Goal: Task Accomplishment & Management: Use online tool/utility

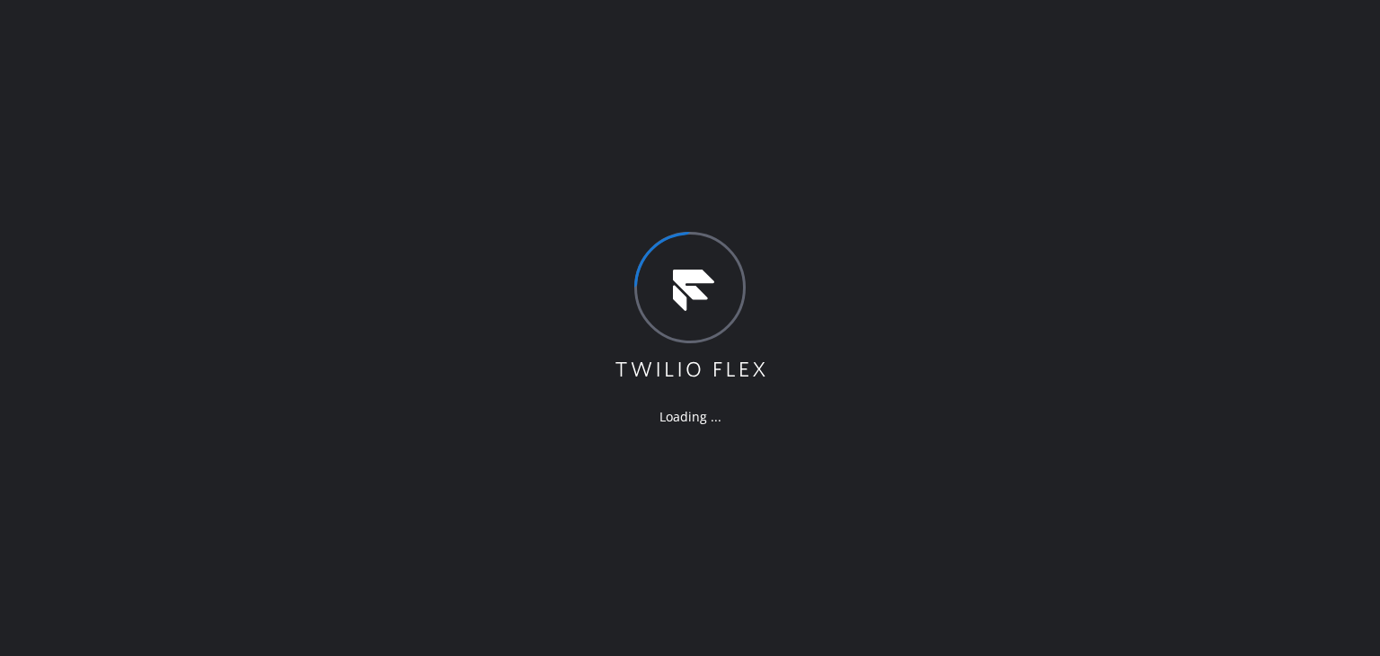
click at [40, 290] on div "Loading ..." at bounding box center [690, 328] width 1380 height 656
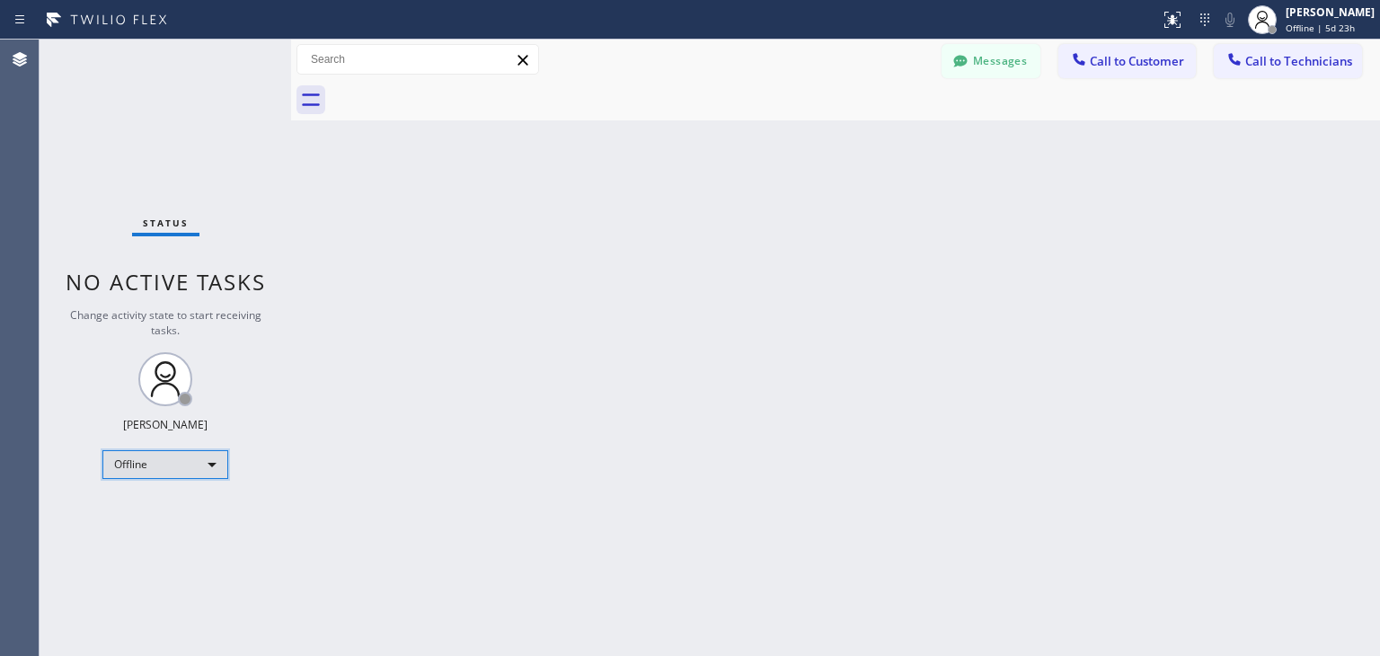
click at [203, 475] on div "Offline" at bounding box center [165, 464] width 126 height 29
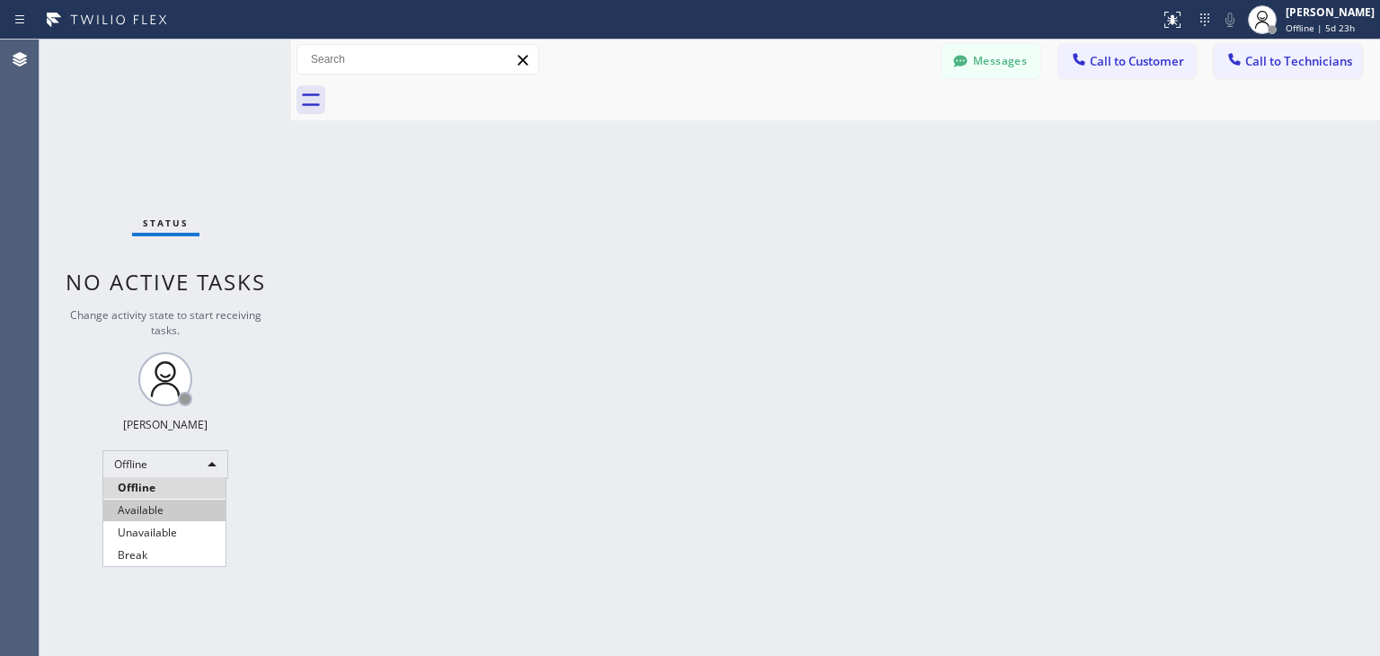
click at [202, 512] on li "Available" at bounding box center [164, 510] width 122 height 22
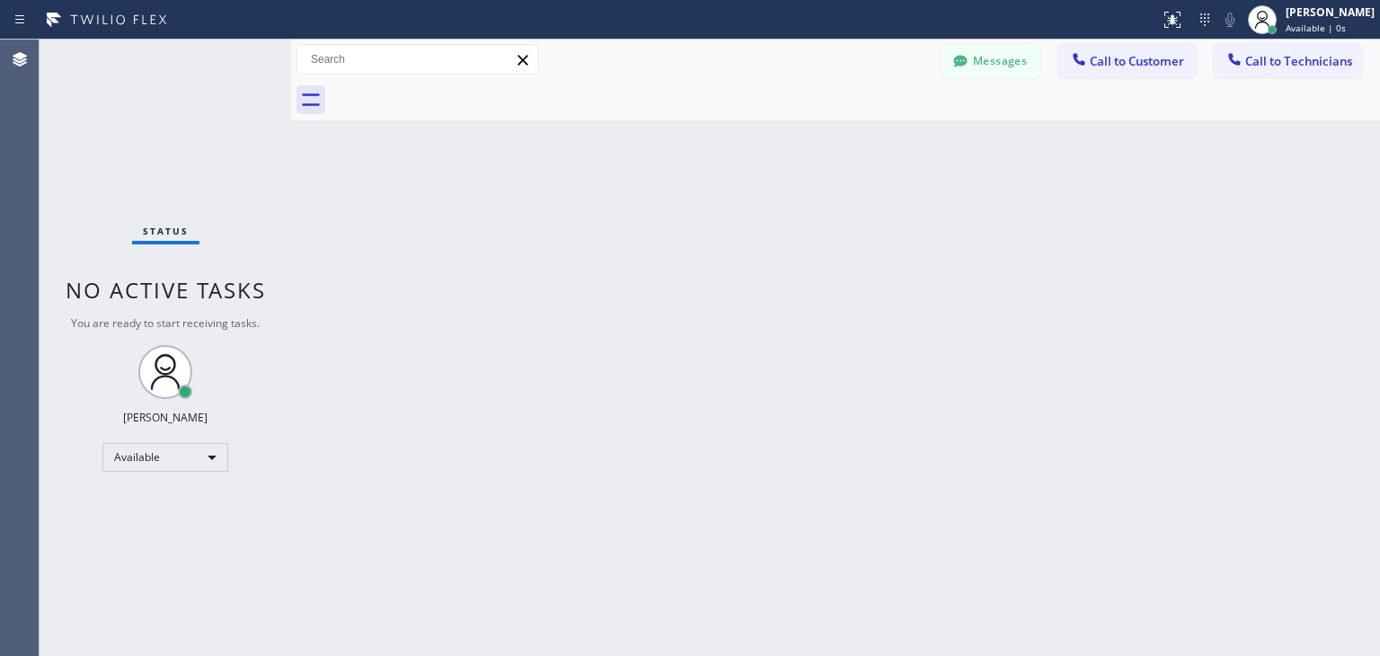
click at [601, 496] on div "Back to Dashboard Change Sender ID Customers Technicians WE [PERSON_NAME] [DATE…" at bounding box center [835, 348] width 1089 height 616
click at [444, 331] on div "Back to Dashboard Change Sender ID Customers Technicians WE [PERSON_NAME] [DATE…" at bounding box center [835, 348] width 1089 height 616
click at [179, 94] on div "Status No active tasks You are ready to start receiving tasks. [PERSON_NAME] Av…" at bounding box center [165, 348] width 251 height 616
click at [207, 457] on div "Available" at bounding box center [165, 457] width 126 height 29
click at [187, 500] on li "Available" at bounding box center [164, 503] width 122 height 22
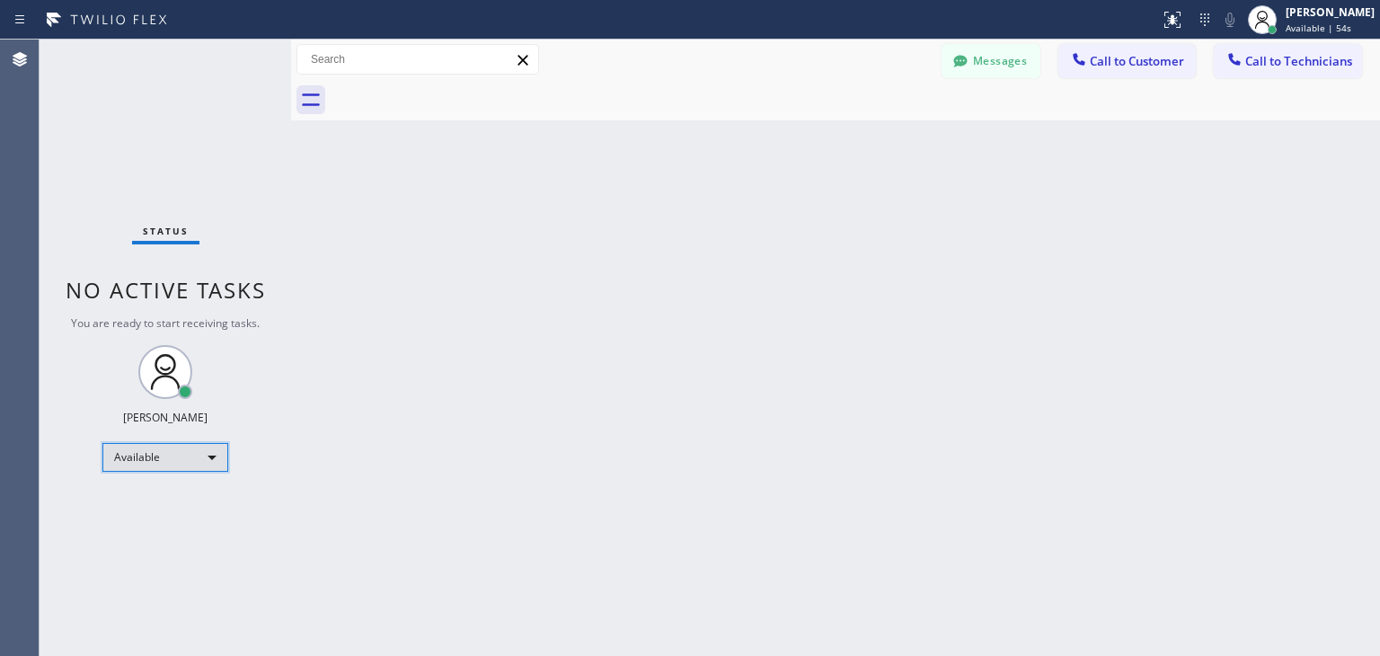
click at [194, 452] on div "Available" at bounding box center [165, 457] width 126 height 29
click at [181, 472] on li "Offline" at bounding box center [164, 481] width 122 height 22
click at [300, 445] on div "Back to Dashboard Change Sender ID Customers Technicians WE [PERSON_NAME] [DATE…" at bounding box center [835, 348] width 1089 height 616
